Goal: Navigation & Orientation: Understand site structure

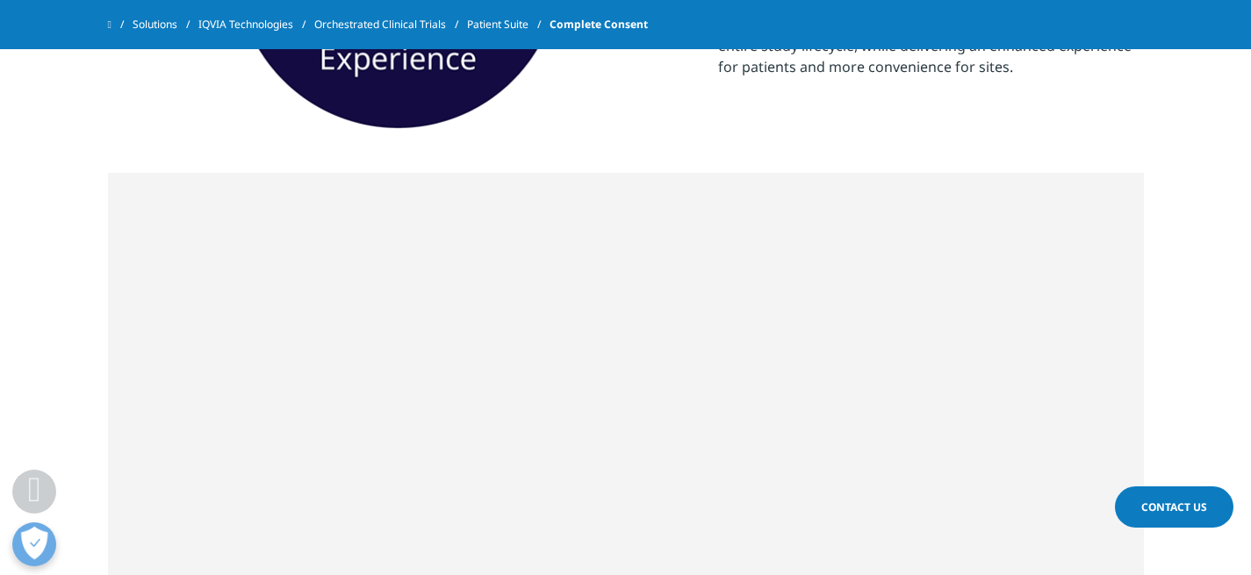
scroll to position [887, 0]
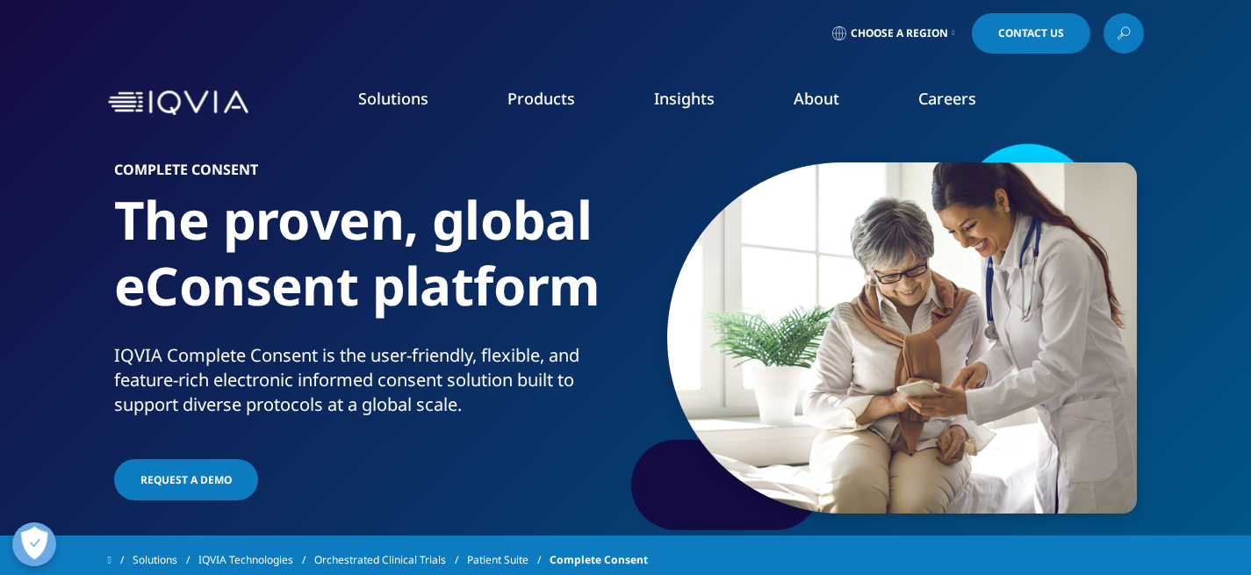
click at [1120, 33] on icon at bounding box center [1123, 33] width 14 height 23
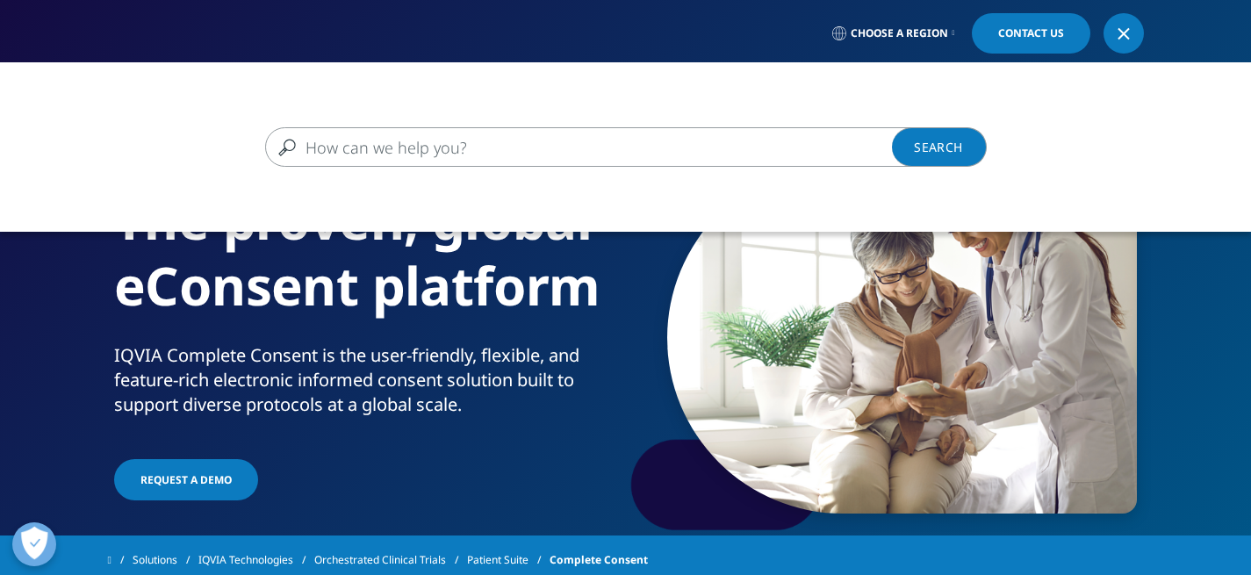
click at [1120, 33] on div at bounding box center [1123, 33] width 14 height 14
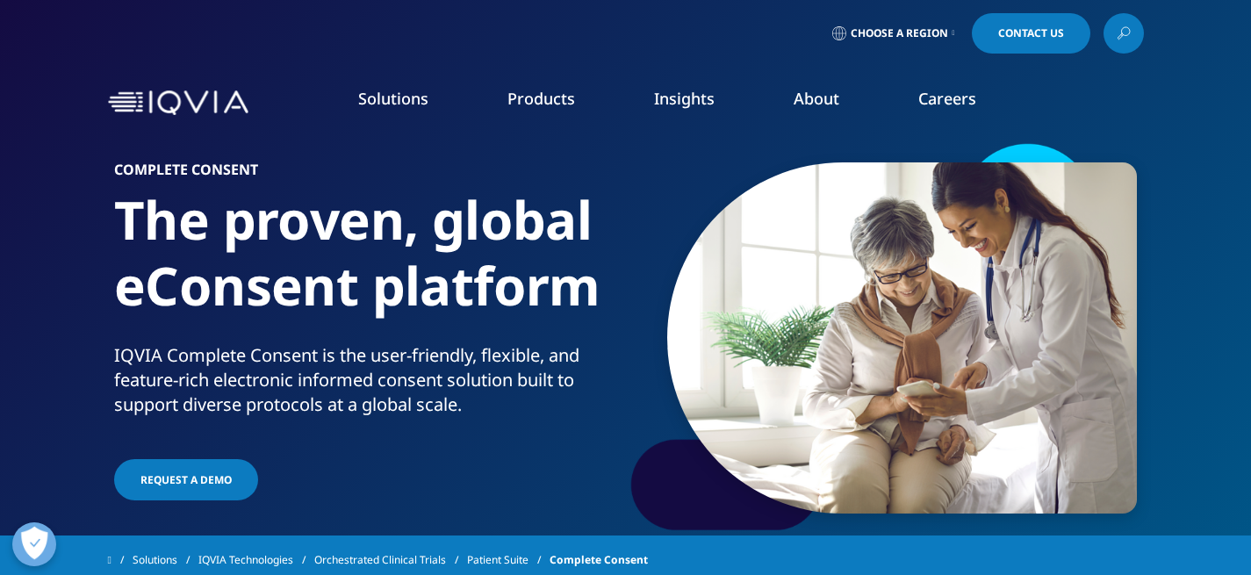
click at [942, 31] on span "Choose a Region" at bounding box center [899, 33] width 97 height 14
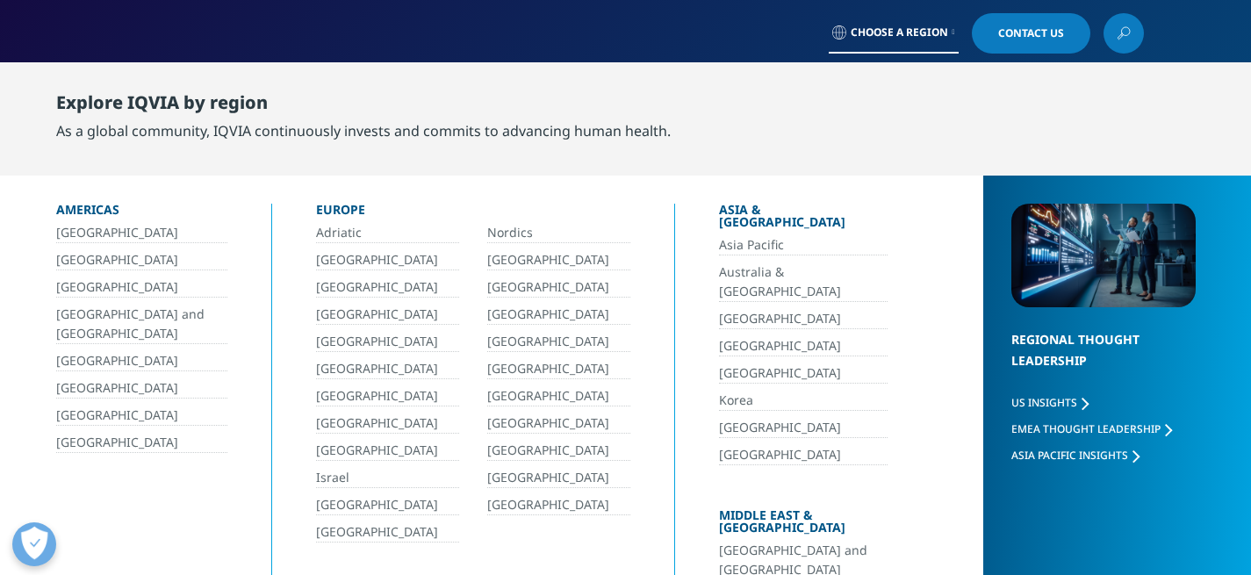
click at [942, 31] on span "Choose a Region" at bounding box center [899, 32] width 97 height 14
